Goal: Task Accomplishment & Management: Manage account settings

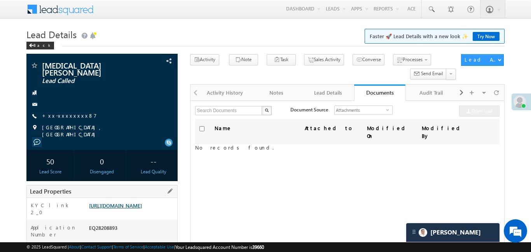
scroll to position [108, 0]
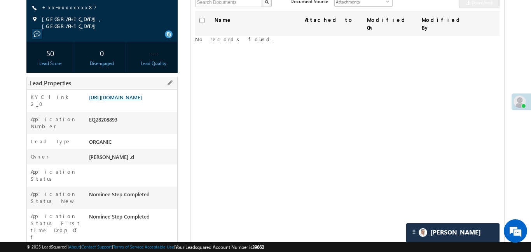
click at [142, 96] on link "https://angelbroking1-pk3em7sa.customui-test.leadsquared.com?leadId=2fac05e9-6b…" at bounding box center [115, 97] width 53 height 7
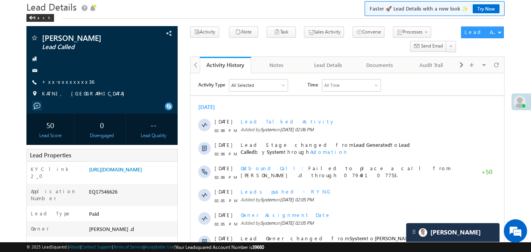
scroll to position [42, 0]
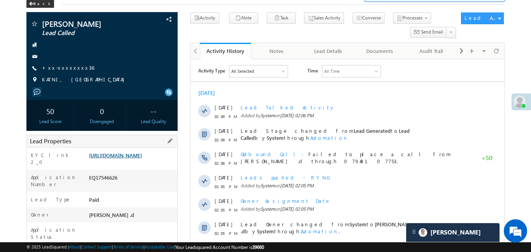
click at [138, 158] on link "https://angelbroking1-pk3em7sa.customui-test.leadsquared.com?leadId=88ba6e36-12…" at bounding box center [115, 155] width 53 height 7
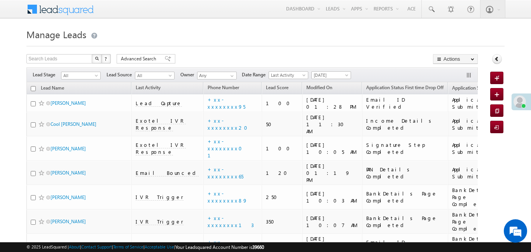
scroll to position [2950, 0]
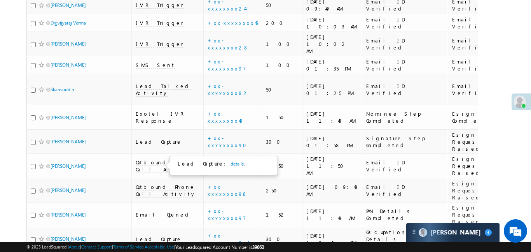
scroll to position [0, 0]
click at [218, 167] on div "Lead Capture : details ." at bounding box center [222, 165] width 88 height 11
click at [231, 161] on link "details" at bounding box center [237, 164] width 13 height 6
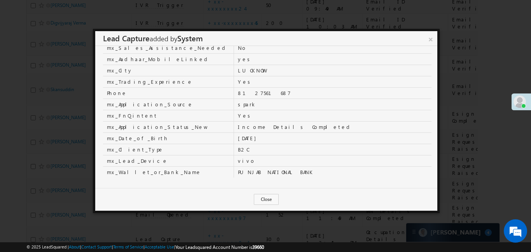
scroll to position [270, 0]
click at [289, 154] on td "vivo" at bounding box center [333, 159] width 198 height 11
click at [430, 40] on link "×" at bounding box center [430, 38] width 13 height 14
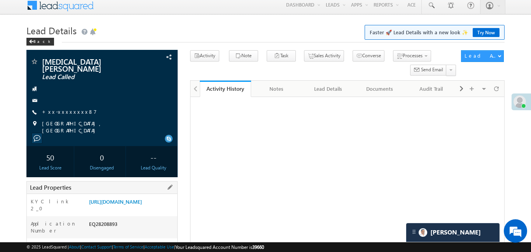
scroll to position [89, 0]
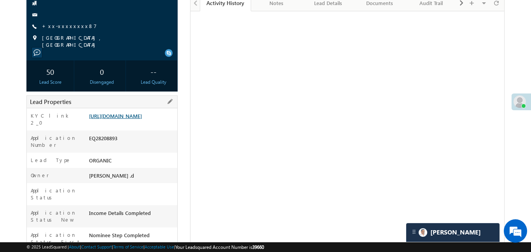
click at [142, 112] on link "[URL][DOMAIN_NAME]" at bounding box center [115, 115] width 53 height 7
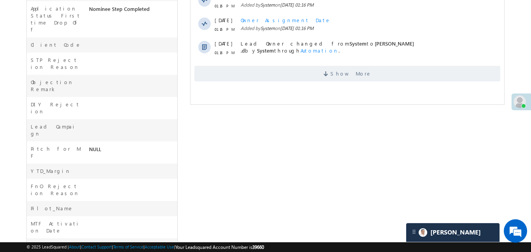
scroll to position [318, 0]
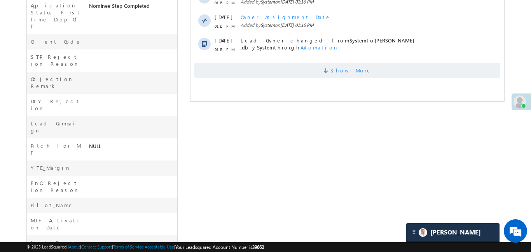
click at [315, 75] on span "Show More" at bounding box center [347, 71] width 306 height 16
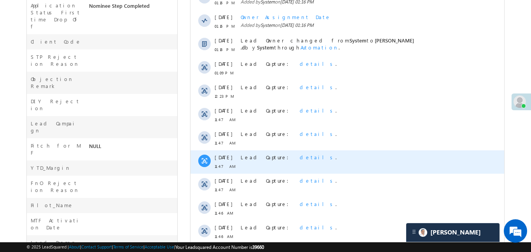
scroll to position [411, 0]
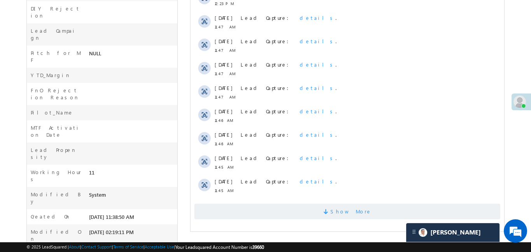
click at [327, 215] on span "Show More" at bounding box center [347, 211] width 306 height 16
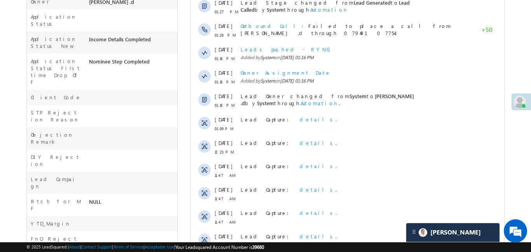
scroll to position [261, 0]
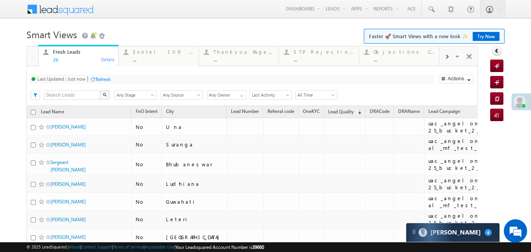
click at [453, 58] on div at bounding box center [446, 55] width 15 height 17
click at [448, 56] on span at bounding box center [446, 57] width 5 height 6
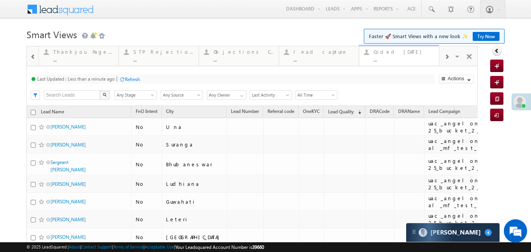
click at [385, 56] on div "..." at bounding box center [404, 59] width 61 height 6
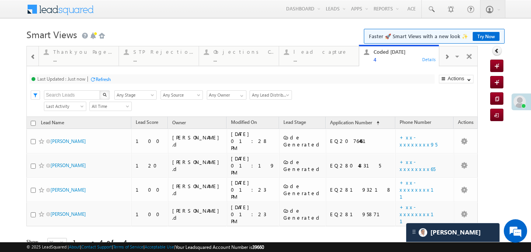
click at [30, 59] on div at bounding box center [33, 55] width 10 height 17
click at [30, 58] on div at bounding box center [33, 55] width 10 height 17
click at [30, 58] on span at bounding box center [32, 57] width 5 height 6
click at [30, 58] on div at bounding box center [32, 55] width 11 height 19
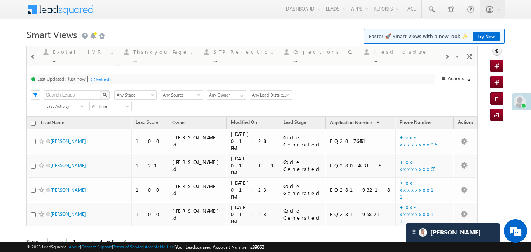
click at [30, 58] on span at bounding box center [32, 57] width 5 height 6
click at [73, 54] on div "Fresh Leads" at bounding box center [83, 52] width 61 height 6
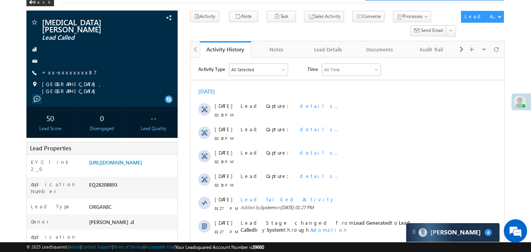
scroll to position [74, 0]
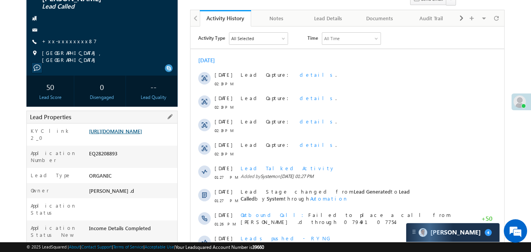
click at [133, 128] on link "[URL][DOMAIN_NAME]" at bounding box center [115, 131] width 53 height 7
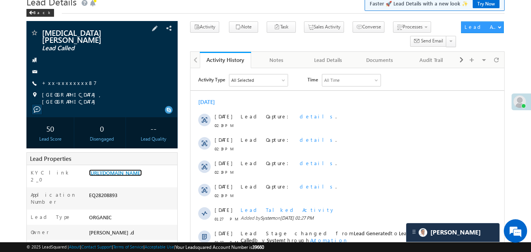
scroll to position [0, 0]
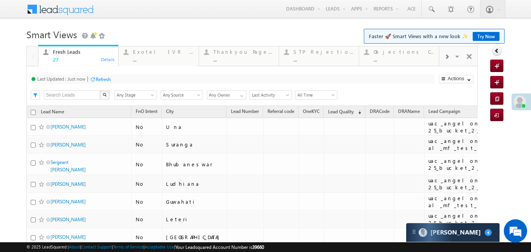
click at [449, 54] on div at bounding box center [446, 55] width 15 height 17
click at [449, 54] on span at bounding box center [446, 57] width 5 height 6
click at [444, 55] on div at bounding box center [446, 55] width 15 height 17
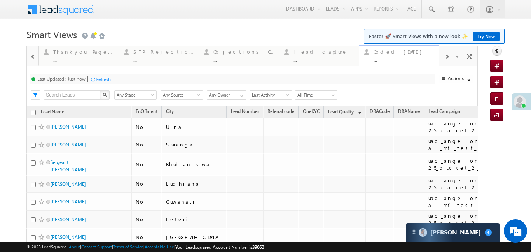
click at [393, 52] on div "Coded [DATE]" at bounding box center [404, 52] width 61 height 6
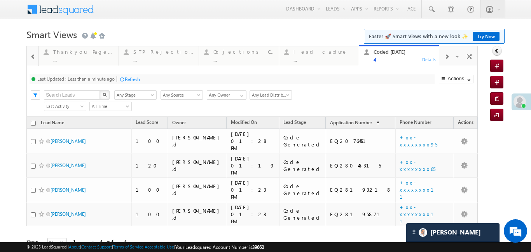
click at [35, 56] on span at bounding box center [32, 57] width 5 height 6
click at [35, 56] on div at bounding box center [32, 55] width 11 height 19
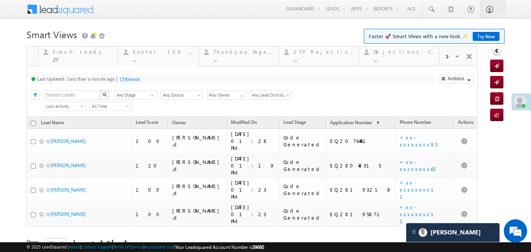
click at [35, 56] on span at bounding box center [32, 57] width 5 height 6
click at [61, 57] on div "27" at bounding box center [83, 59] width 61 height 6
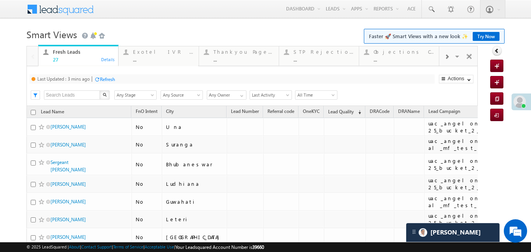
click at [61, 57] on div "27" at bounding box center [83, 59] width 61 height 6
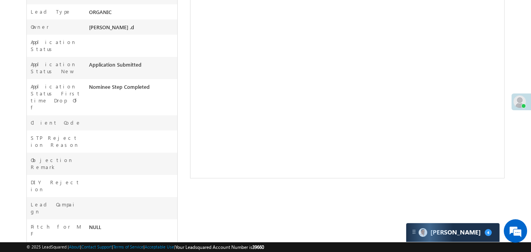
scroll to position [193, 0]
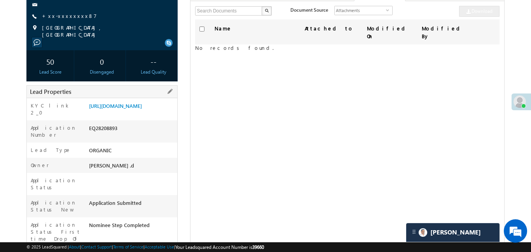
scroll to position [100, 0]
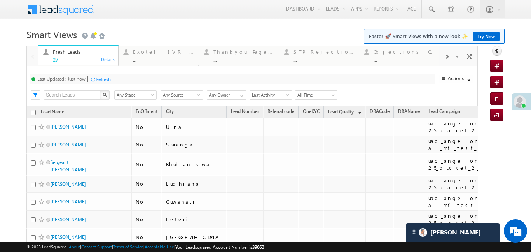
click at [450, 55] on div at bounding box center [446, 55] width 15 height 17
click at [448, 56] on span at bounding box center [446, 57] width 5 height 6
click at [406, 55] on div "Coded [DATE] ..." at bounding box center [404, 54] width 61 height 15
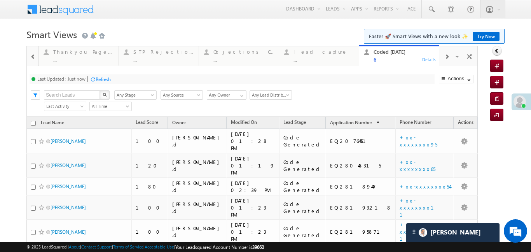
click at [35, 53] on div at bounding box center [33, 55] width 10 height 17
click at [35, 53] on div at bounding box center [32, 55] width 11 height 19
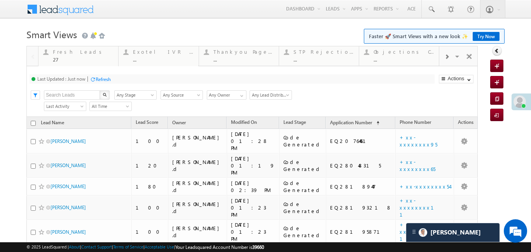
click at [35, 53] on div at bounding box center [32, 55] width 11 height 19
click at [45, 52] on div at bounding box center [46, 52] width 10 height 10
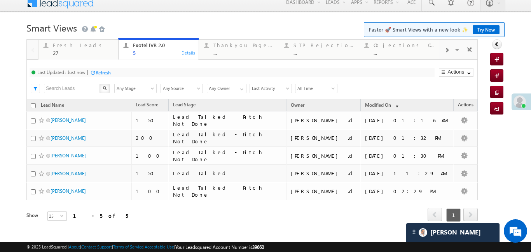
scroll to position [17, 0]
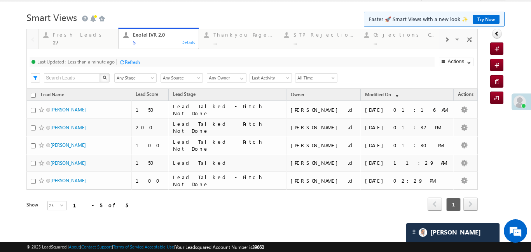
click at [441, 44] on div at bounding box center [446, 38] width 15 height 17
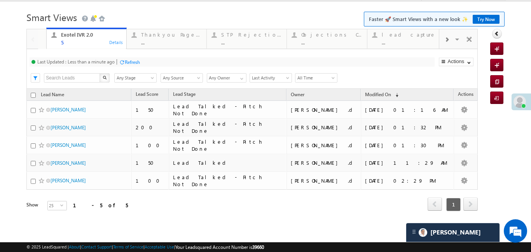
click at [441, 44] on div at bounding box center [446, 38] width 15 height 17
click at [413, 36] on div "Coded Today" at bounding box center [404, 34] width 61 height 6
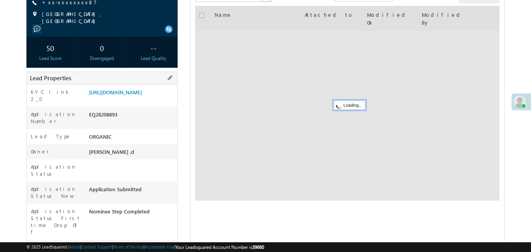
scroll to position [114, 0]
click at [109, 120] on div "EQ28208893" at bounding box center [132, 115] width 90 height 11
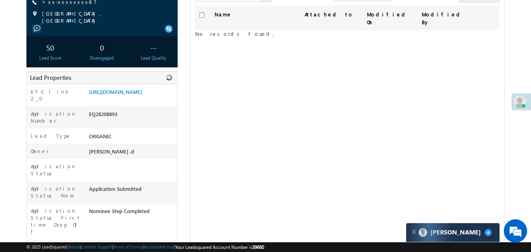
copy div "EQ28208893"
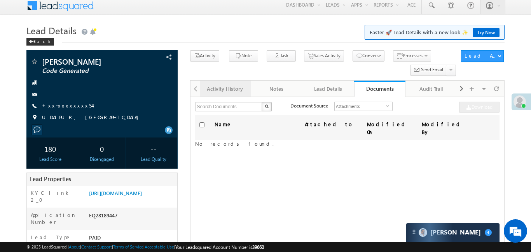
click at [233, 93] on div "Activity History" at bounding box center [225, 88] width 38 height 9
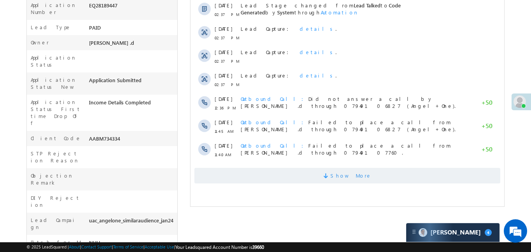
click at [353, 177] on span "Show More" at bounding box center [350, 176] width 41 height 16
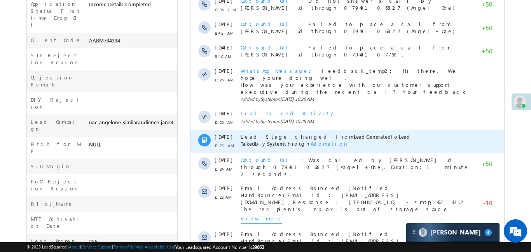
scroll to position [294, 0]
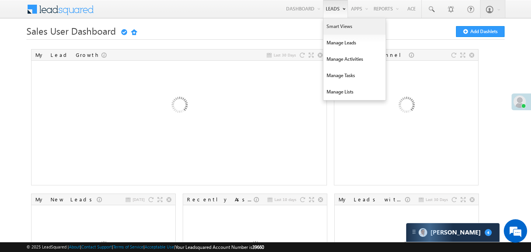
click at [335, 32] on link "Smart Views" at bounding box center [355, 26] width 62 height 16
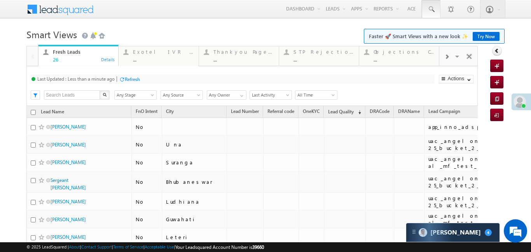
click at [426, 11] on link at bounding box center [431, 9] width 19 height 18
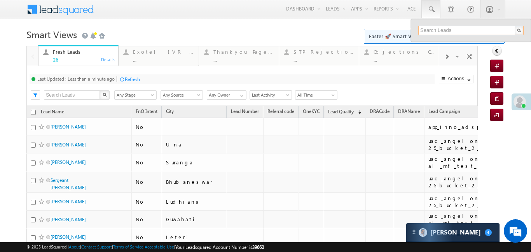
paste input "EQ28219468"
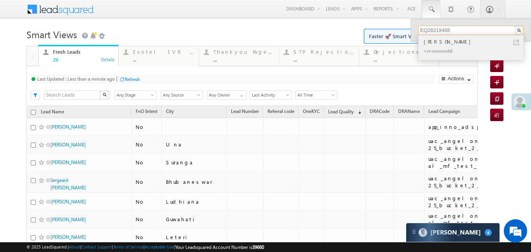
type input "EQ28219468"
click at [430, 43] on div "[PERSON_NAME]" at bounding box center [474, 41] width 104 height 9
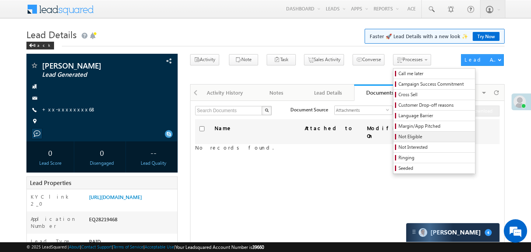
click at [399, 136] on span "Not Eligible" at bounding box center [436, 136] width 74 height 7
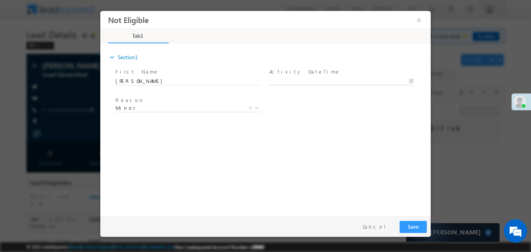
type input "[DATE] 2:43 PM"
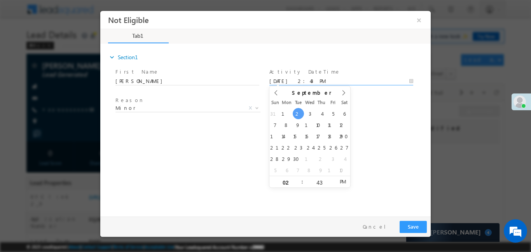
click at [304, 84] on body "Not Eligible ×" at bounding box center [265, 111] width 331 height 202
click at [206, 111] on span "Minor Existing Client Out of [GEOGRAPHIC_DATA] DRA - FDS Termination DRA - Alre…" at bounding box center [190, 109] width 151 height 9
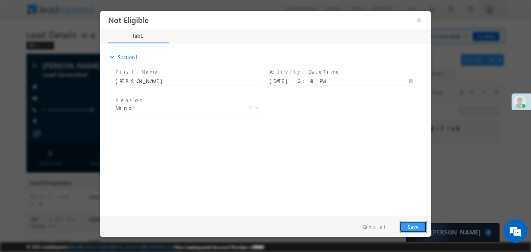
click at [420, 221] on button "Save" at bounding box center [413, 226] width 27 height 12
